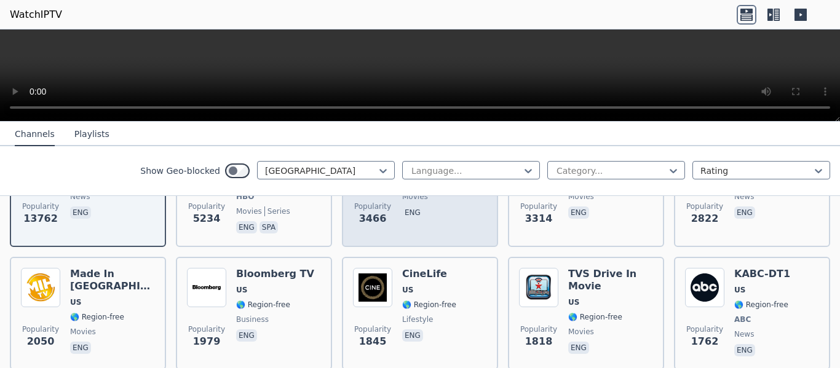
scroll to position [207, 0]
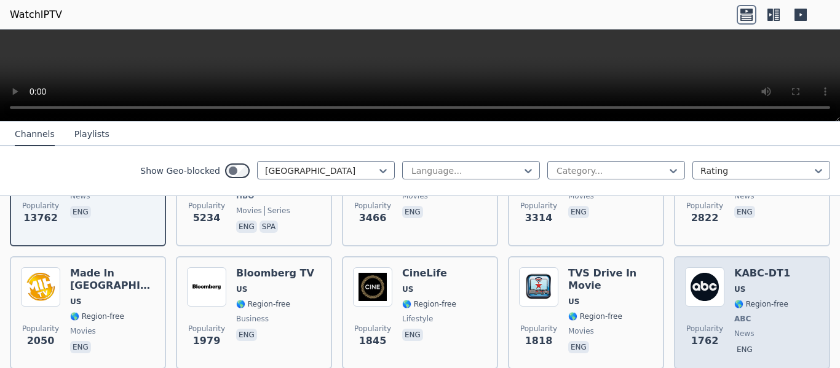
click at [693, 294] on img at bounding box center [704, 286] width 39 height 39
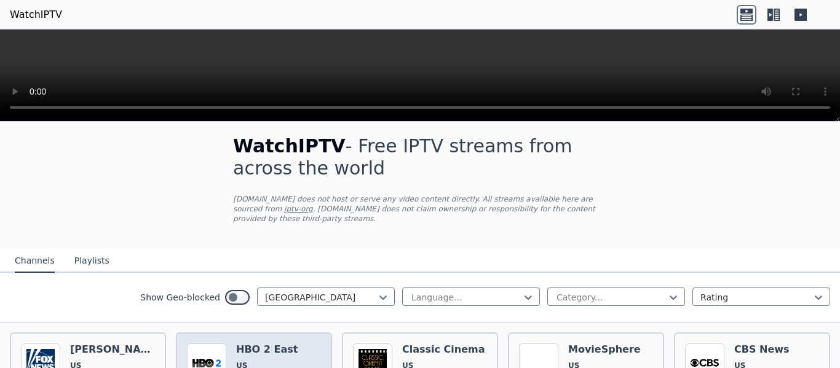
scroll to position [7, 0]
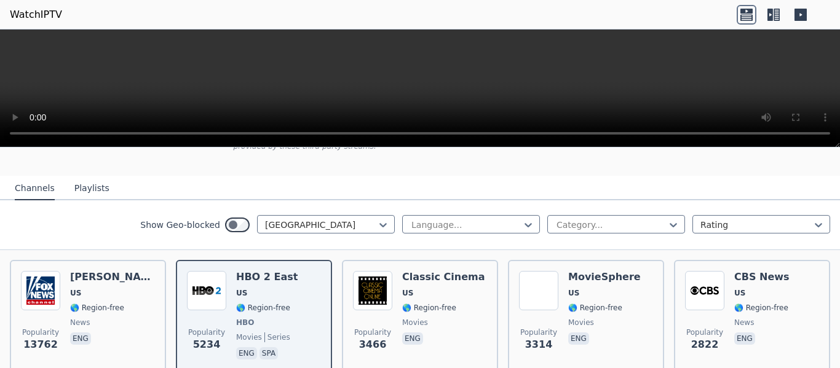
scroll to position [116, 0]
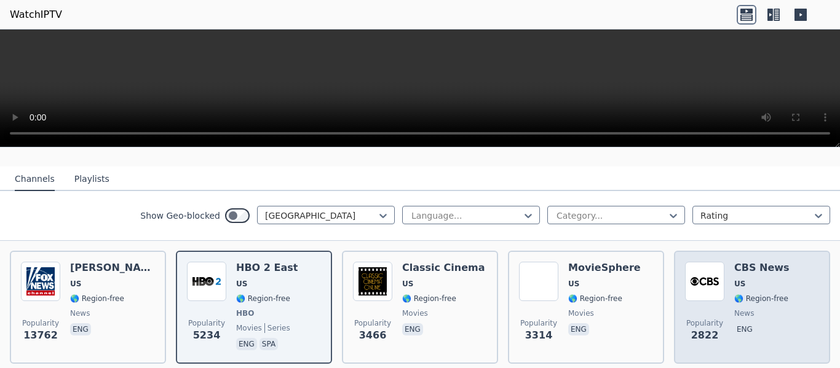
click at [734, 279] on span "US" at bounding box center [739, 284] width 11 height 10
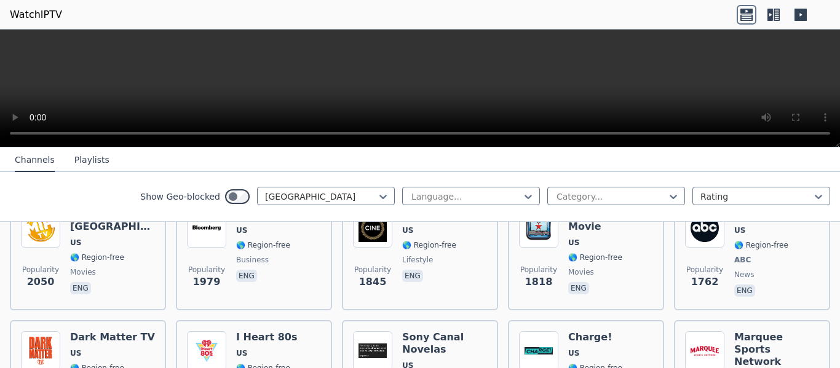
scroll to position [294, 0]
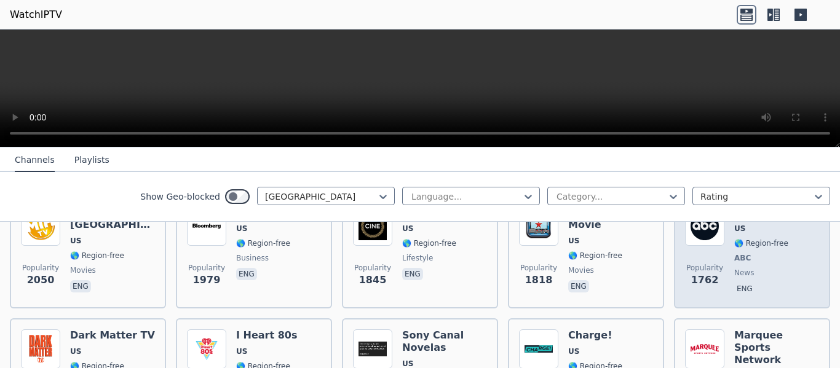
click at [740, 256] on div "KABC-DT1 US 🌎 Region-free ABC news eng" at bounding box center [762, 252] width 56 height 91
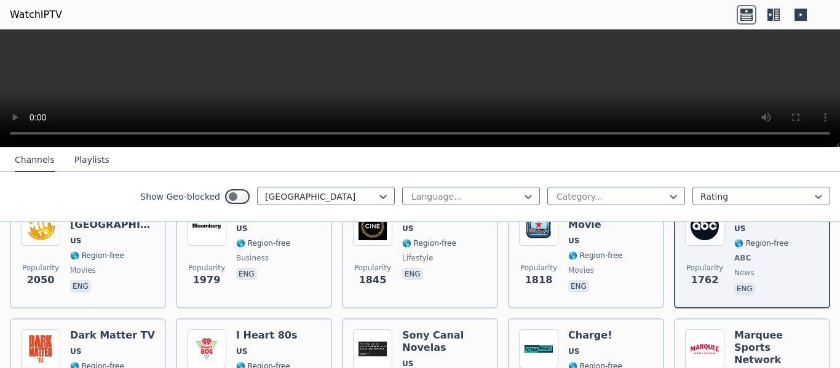
click at [371, 97] on video at bounding box center [420, 89] width 840 height 118
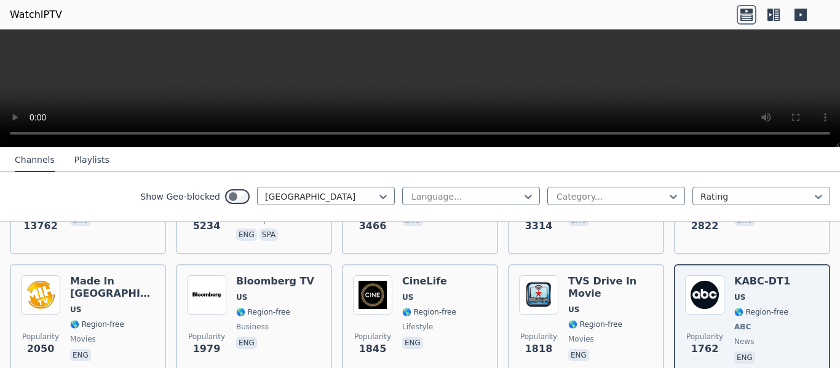
scroll to position [161, 0]
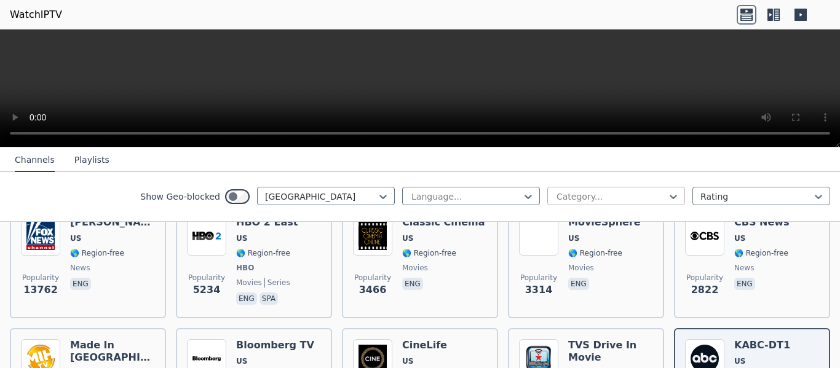
click at [644, 192] on div at bounding box center [611, 197] width 112 height 12
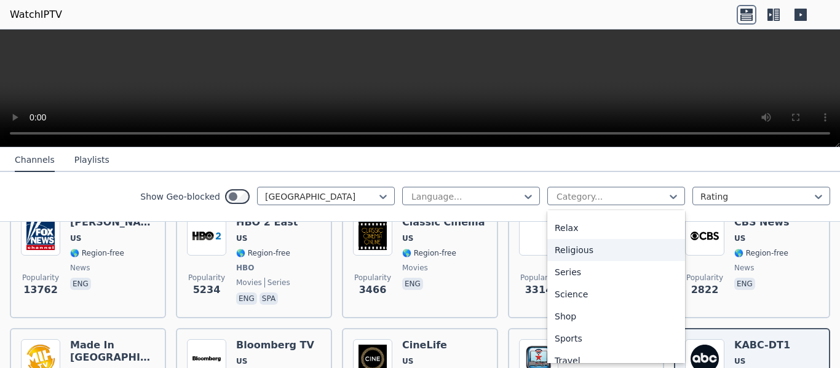
scroll to position [449, 0]
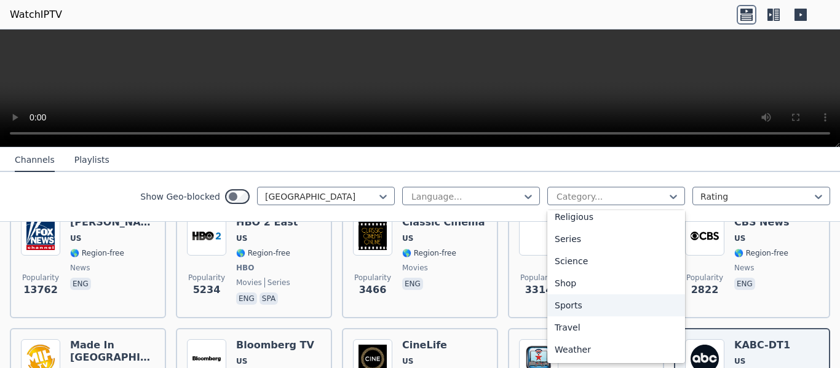
click at [574, 308] on div "Sports" at bounding box center [616, 305] width 138 height 22
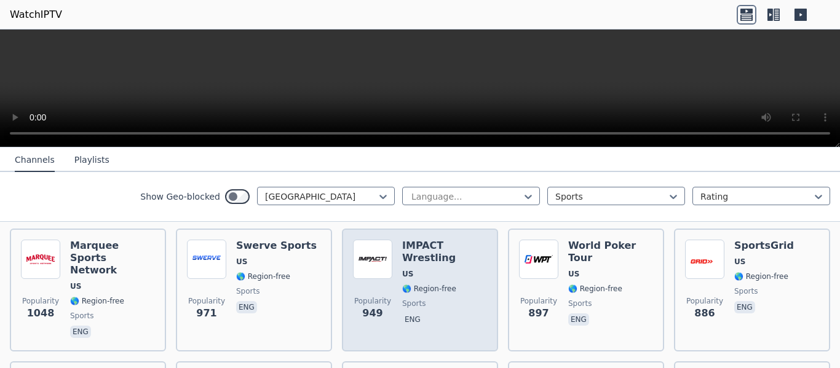
scroll to position [137, 0]
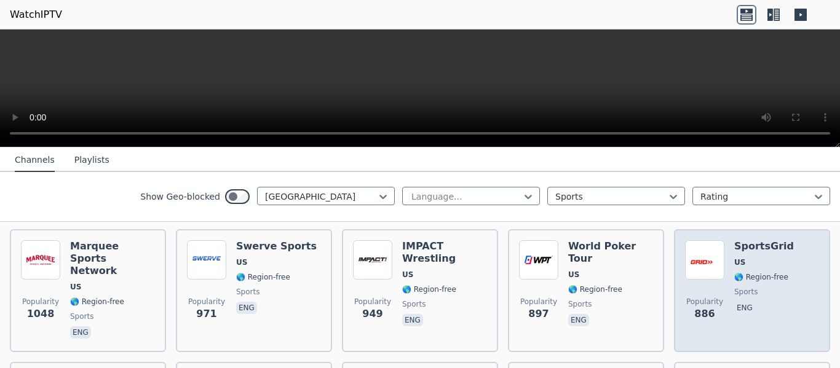
click at [706, 269] on img at bounding box center [704, 259] width 39 height 39
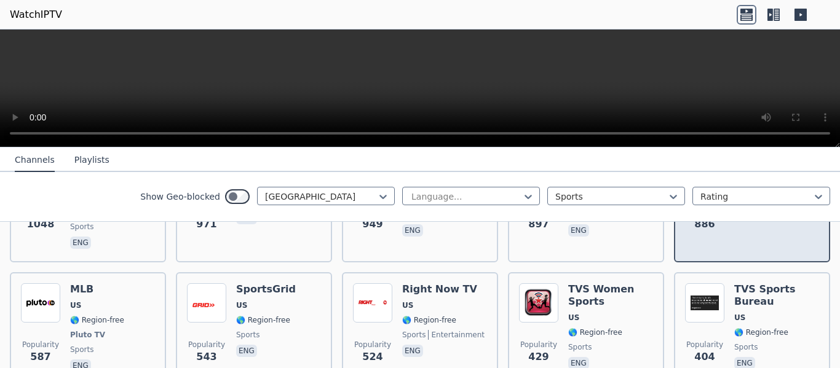
scroll to position [236, 0]
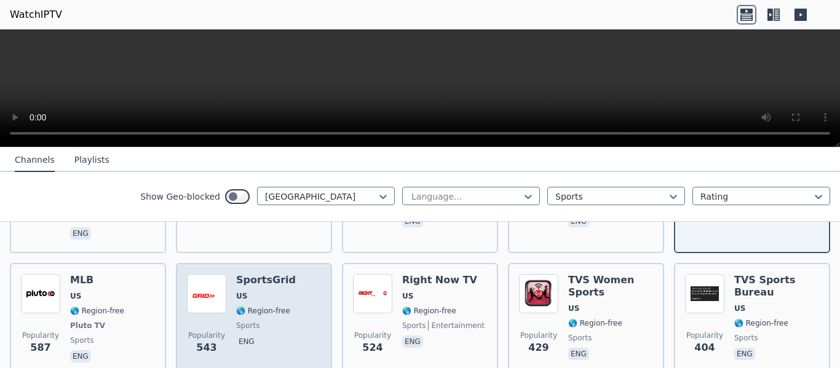
click at [261, 306] on span "🌎 Region-free" at bounding box center [263, 311] width 54 height 10
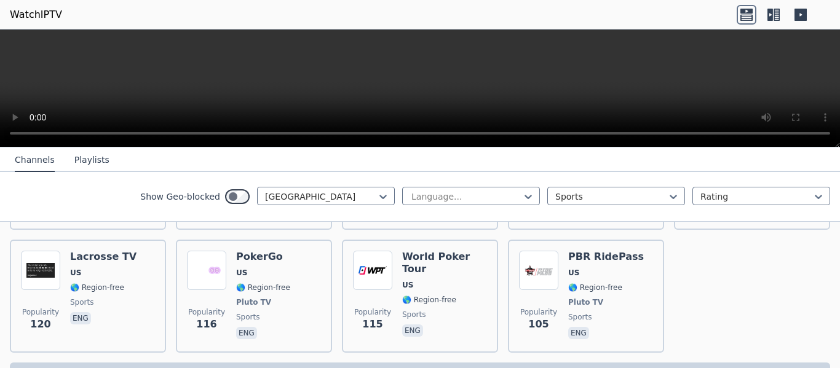
scroll to position [640, 0]
